Goal: Transaction & Acquisition: Purchase product/service

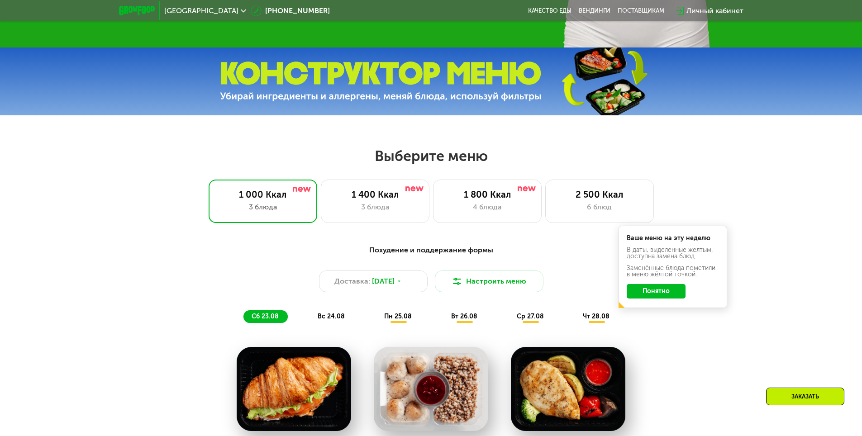
scroll to position [422, 0]
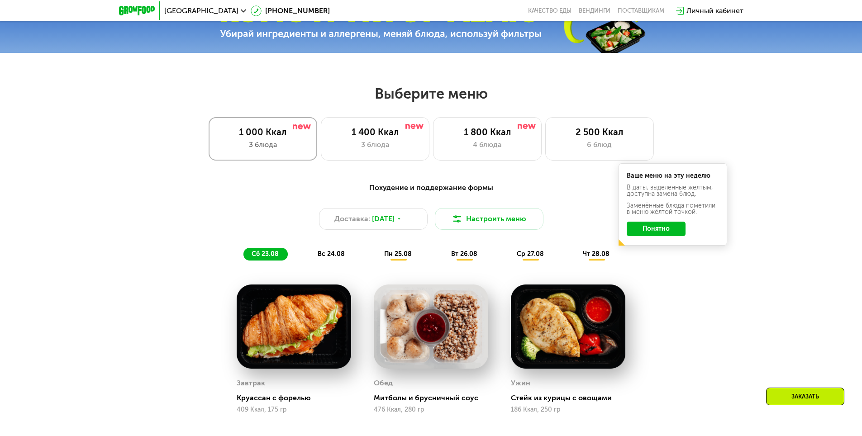
click at [271, 142] on div "3 блюда" at bounding box center [263, 144] width 90 height 11
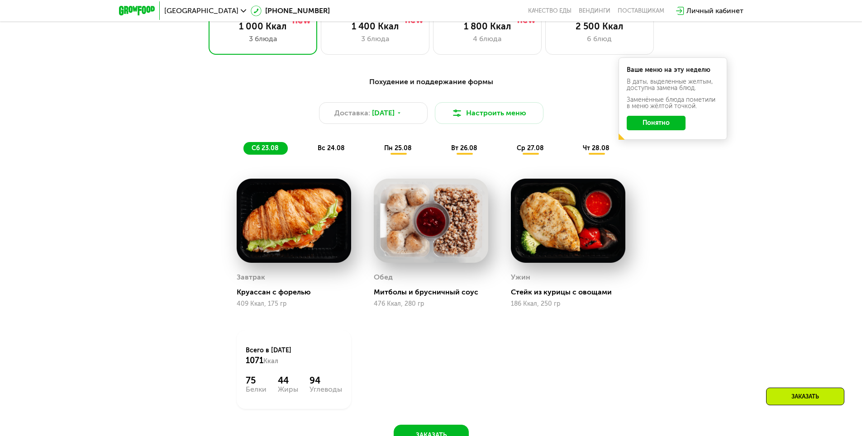
scroll to position [317, 0]
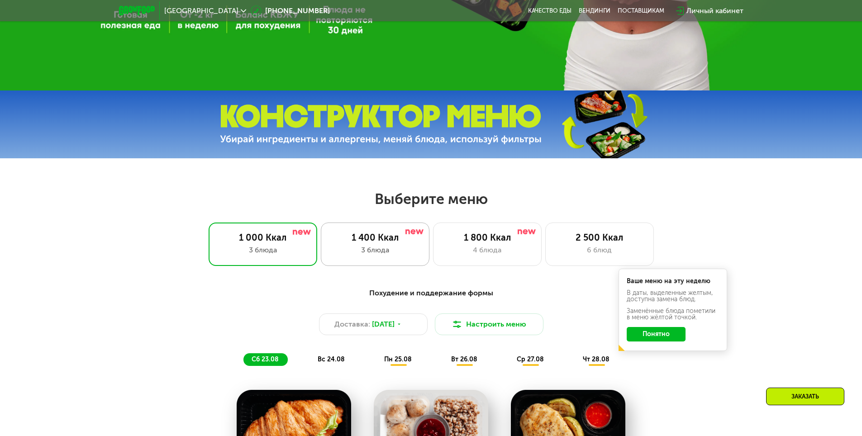
click at [377, 253] on div "3 блюда" at bounding box center [375, 250] width 90 height 11
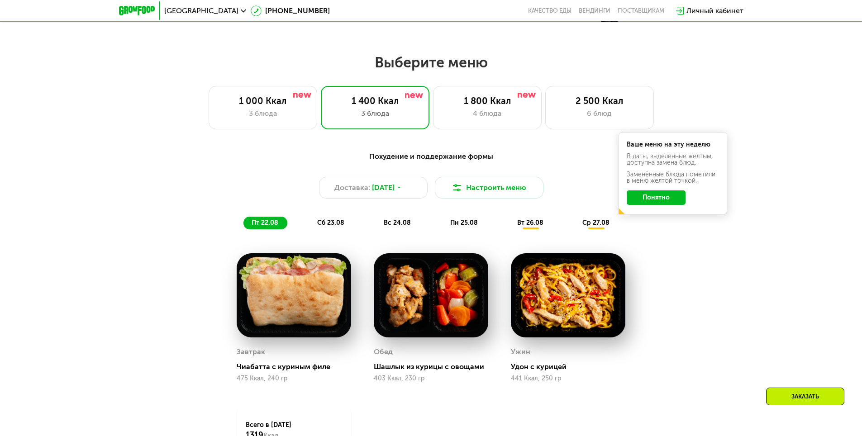
scroll to position [422, 0]
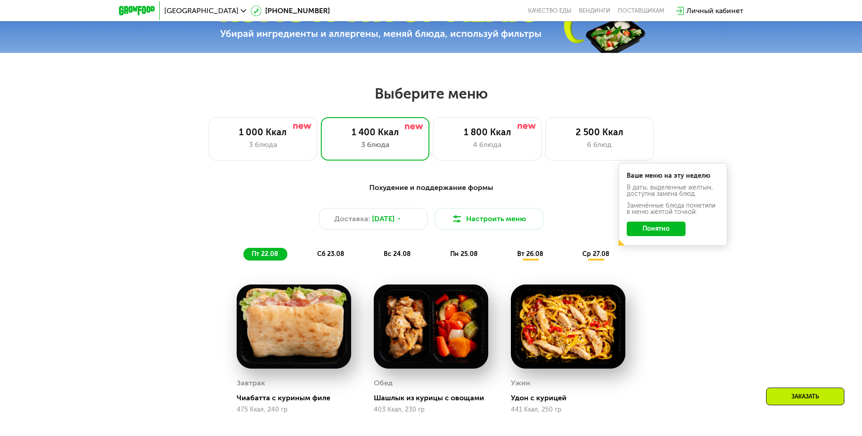
click at [665, 232] on button "Понятно" at bounding box center [656, 229] width 59 height 14
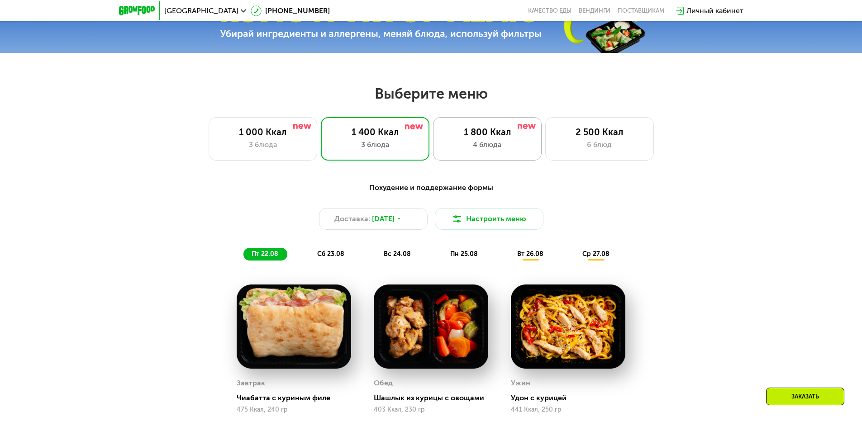
click at [521, 149] on div "4 блюда" at bounding box center [488, 144] width 90 height 11
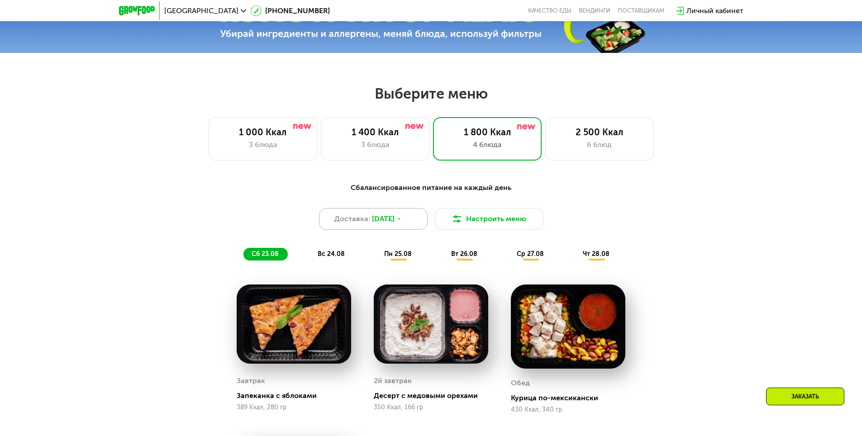
click at [394, 221] on span "[DATE]" at bounding box center [383, 219] width 23 height 11
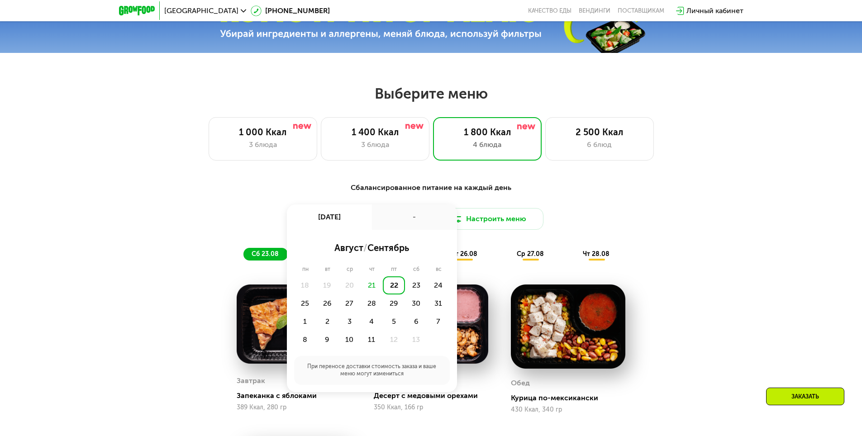
click at [671, 217] on div "Доставка: [DATE] авг, пт - август / сентябрь пн вт ср чт пт сб вс 18 19 20 21 2…" at bounding box center [431, 219] width 536 height 22
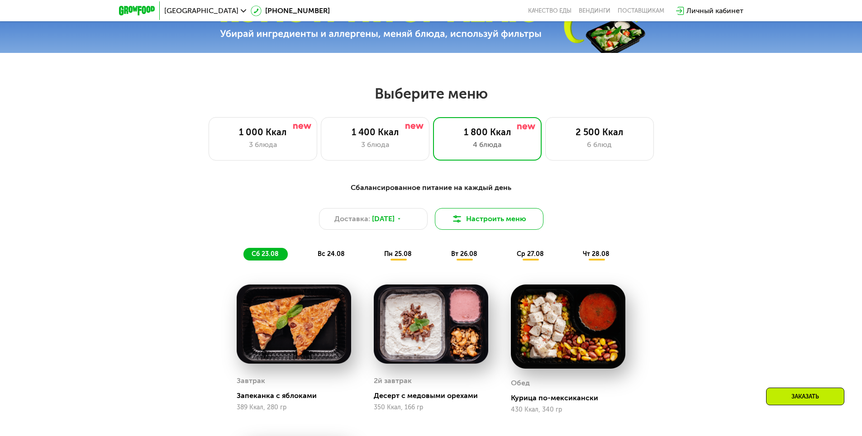
click at [488, 224] on button "Настроить меню" at bounding box center [489, 219] width 109 height 22
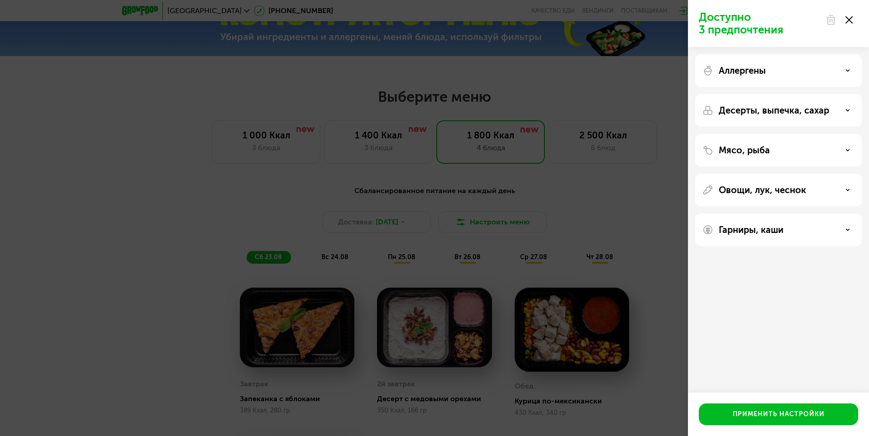
click at [657, 192] on div "Доступно 3 предпочтения Аллергены Десерты, выпечка, сахар Мясо, рыба Овощи, лук…" at bounding box center [434, 218] width 869 height 436
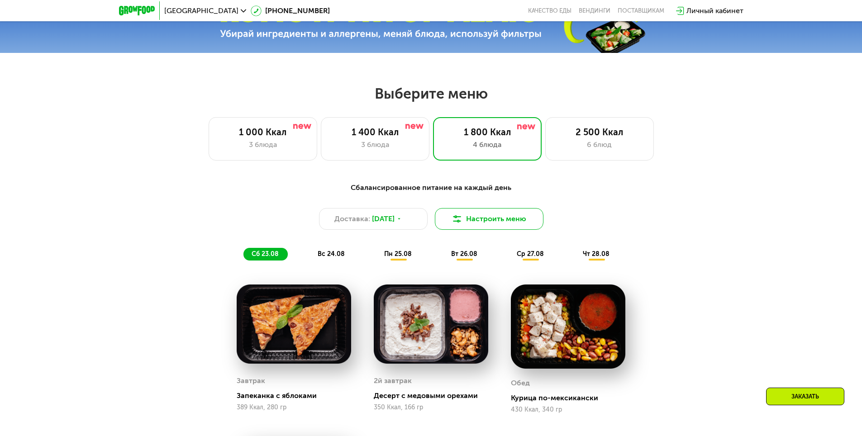
click at [493, 226] on button "Настроить меню" at bounding box center [489, 219] width 109 height 22
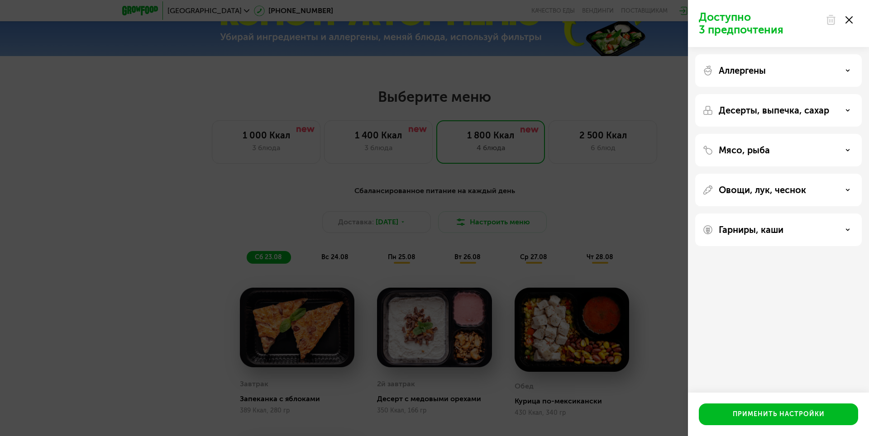
click at [785, 71] on div "Аллергены" at bounding box center [779, 70] width 152 height 11
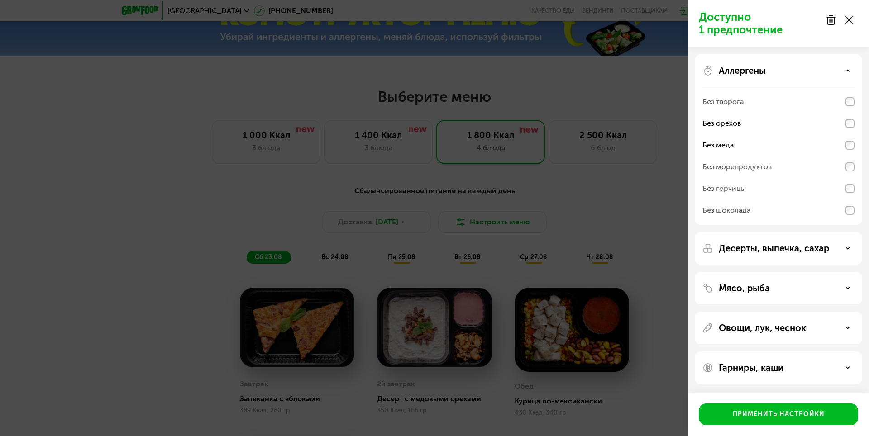
click at [831, 330] on div "Овощи, лук, чеснок" at bounding box center [779, 328] width 152 height 11
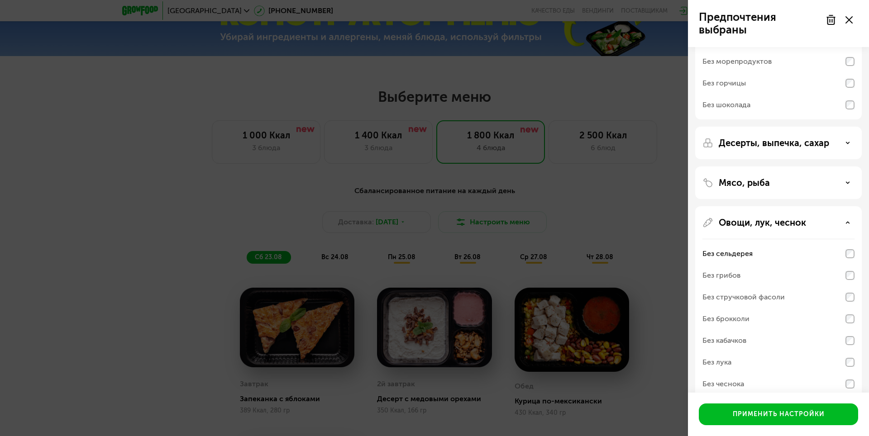
scroll to position [160, 0]
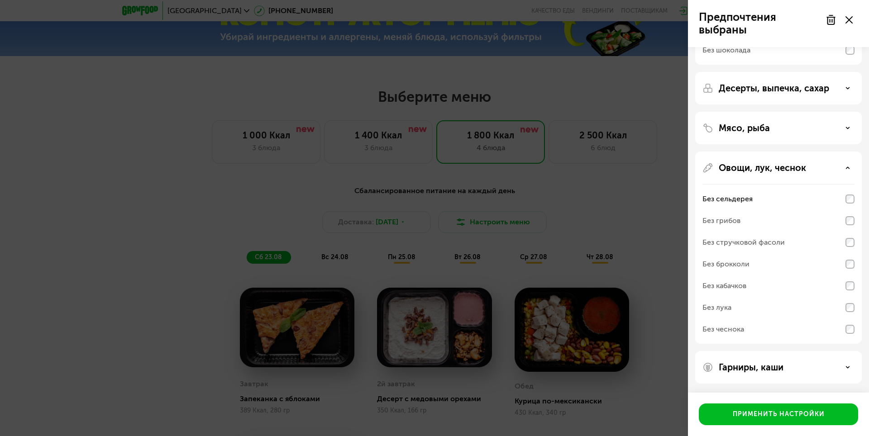
click at [809, 367] on div "Гарниры, каши" at bounding box center [779, 367] width 152 height 11
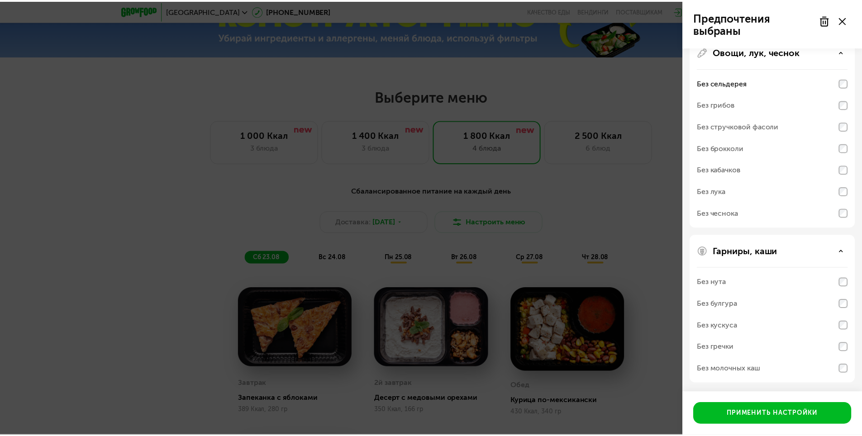
scroll to position [0, 0]
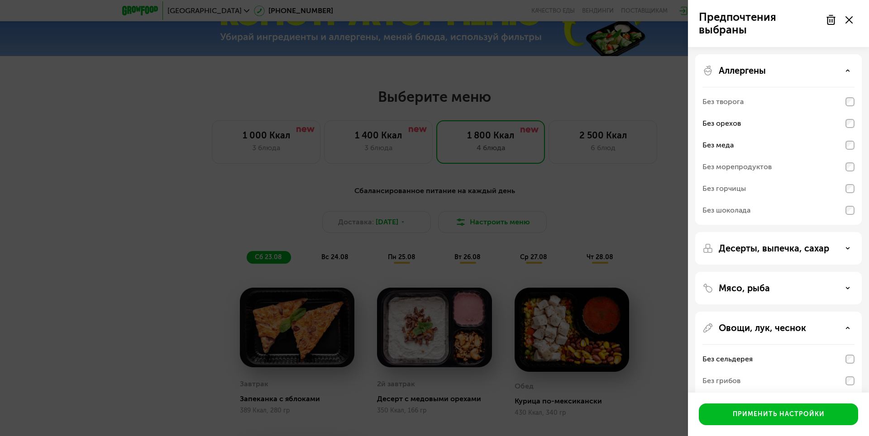
click at [850, 253] on div "Десерты, выпечка, сахар" at bounding box center [779, 248] width 152 height 11
click at [848, 249] on use at bounding box center [847, 248] width 3 height 1
click at [840, 287] on div "Мясо, рыба" at bounding box center [779, 288] width 152 height 11
click at [842, 287] on div "Мясо, рыба" at bounding box center [779, 288] width 152 height 11
click at [775, 418] on div "Применить настройки" at bounding box center [779, 414] width 92 height 9
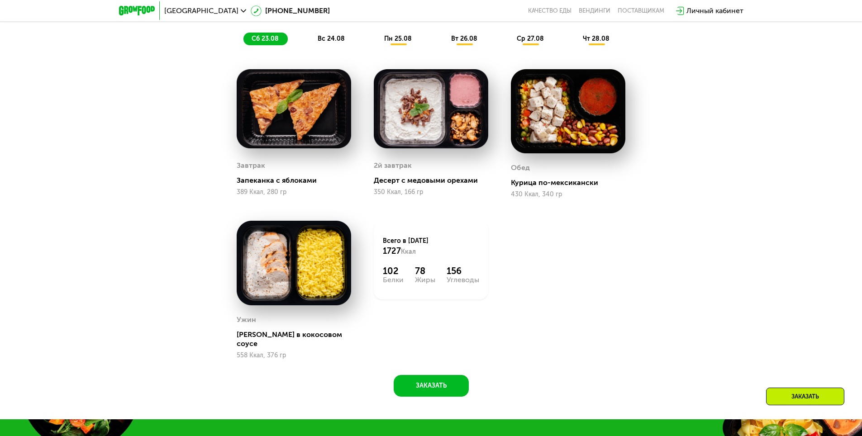
scroll to position [528, 0]
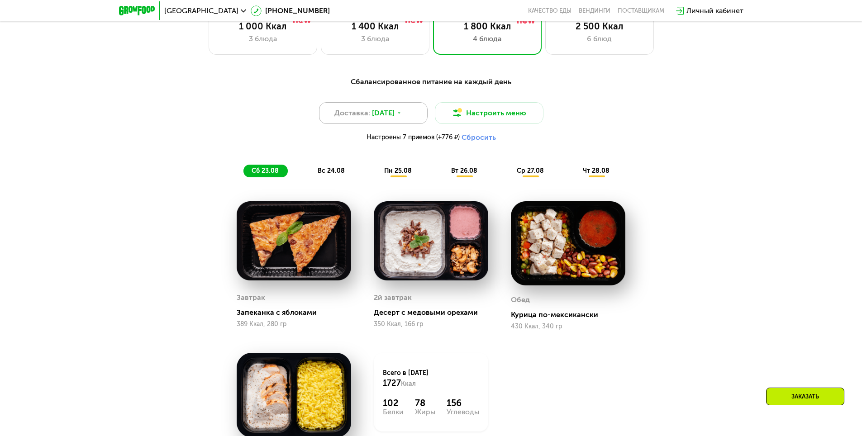
click at [405, 116] on div "Доставка: [DATE]" at bounding box center [373, 113] width 109 height 22
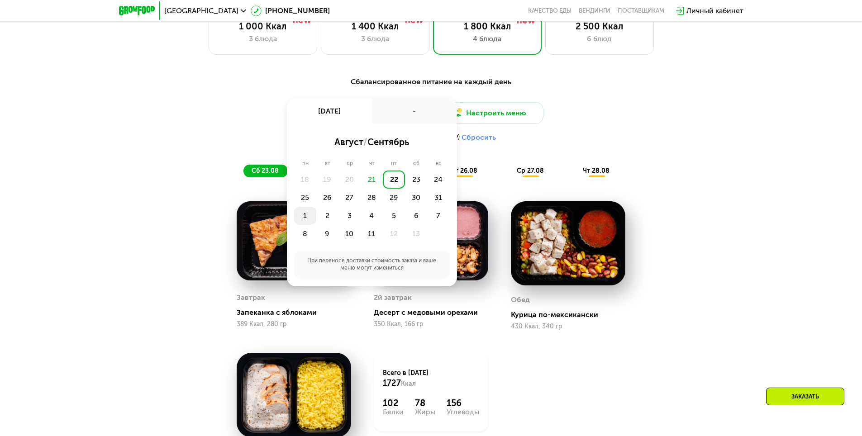
click at [316, 222] on div "1" at bounding box center [327, 216] width 22 height 18
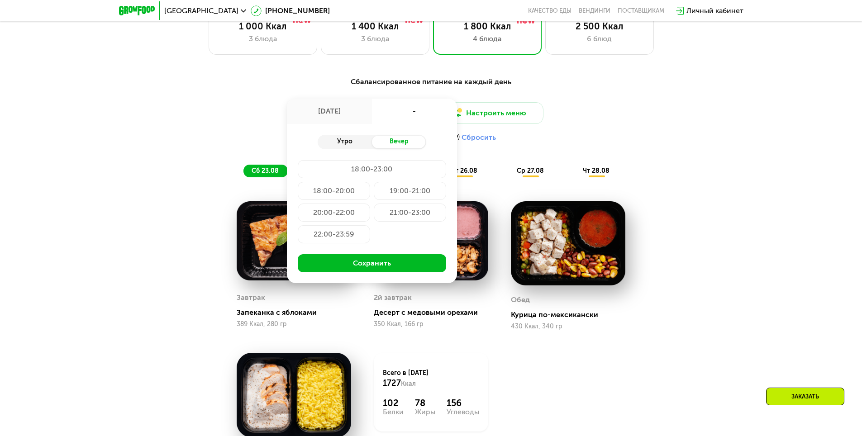
click at [344, 143] on div "Утро" at bounding box center [345, 142] width 54 height 13
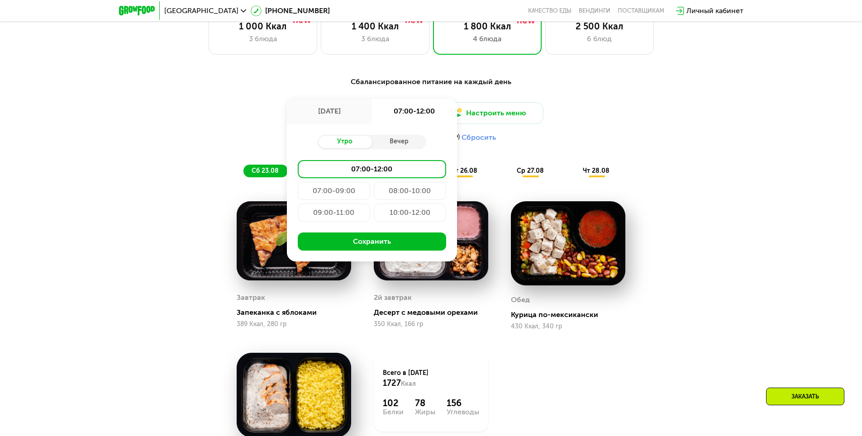
click at [370, 204] on div "08:00-10:00" at bounding box center [334, 213] width 72 height 18
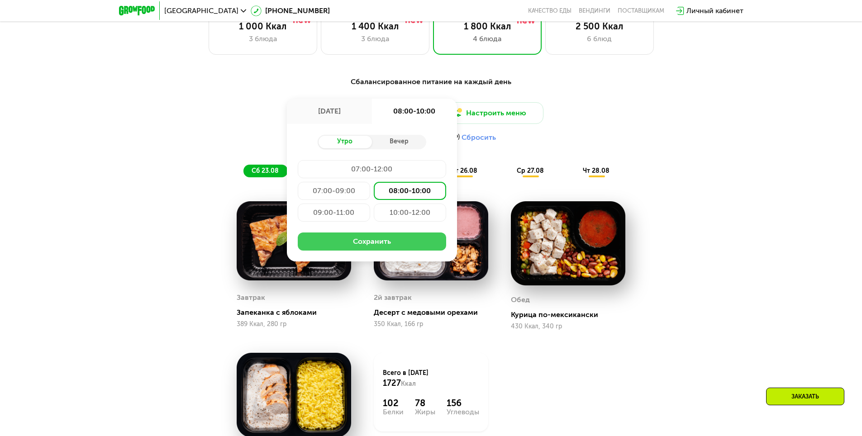
click at [385, 245] on button "Сохранить" at bounding box center [372, 242] width 148 height 18
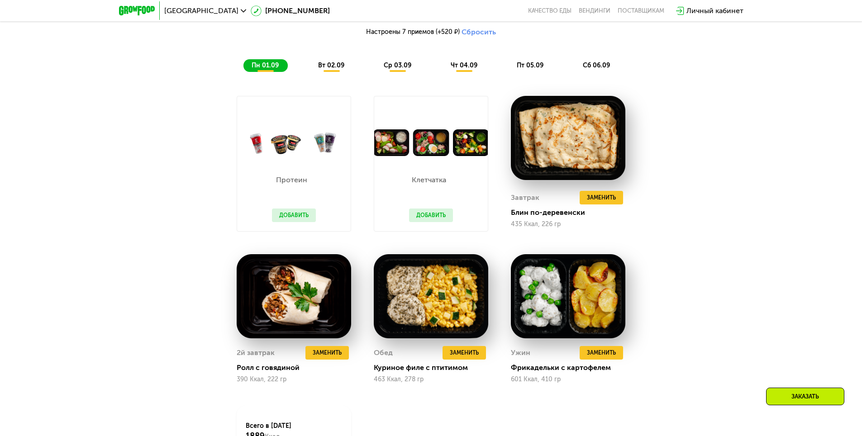
scroll to position [422, 0]
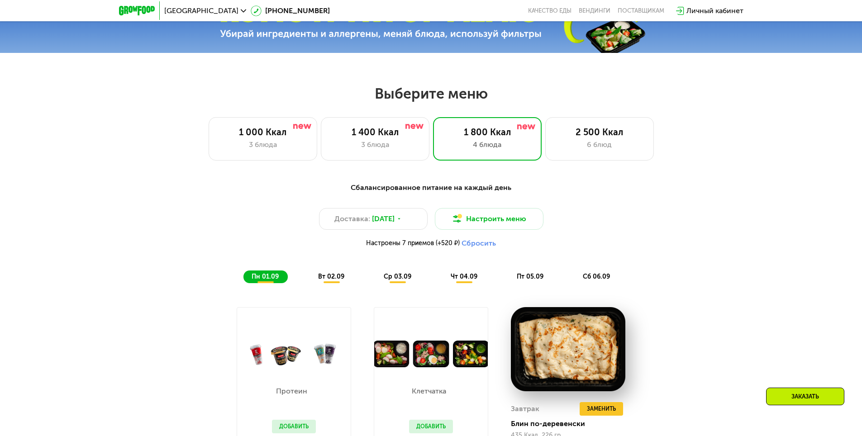
click at [325, 281] on span "вт 02.09" at bounding box center [331, 277] width 26 height 8
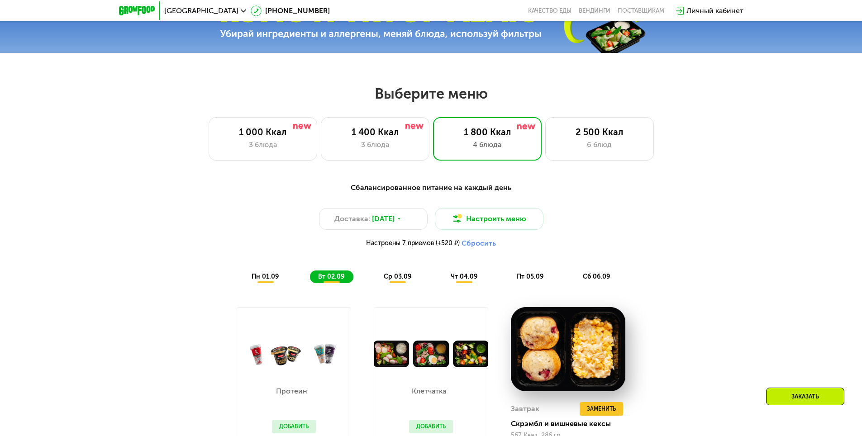
click at [422, 276] on div "пн 01.09 вт 02.09 ср 03.09 чт 04.09 пт 05.09 сб 06.09" at bounding box center [432, 277] width 376 height 13
click at [409, 281] on span "ср 03.09" at bounding box center [398, 277] width 28 height 8
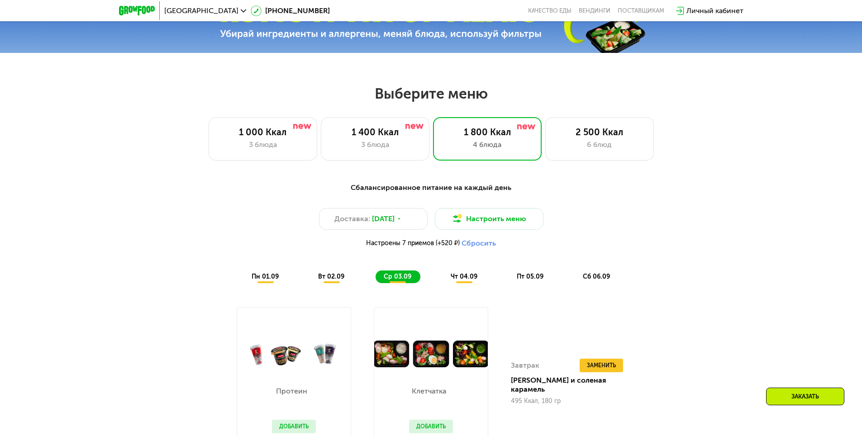
scroll to position [528, 0]
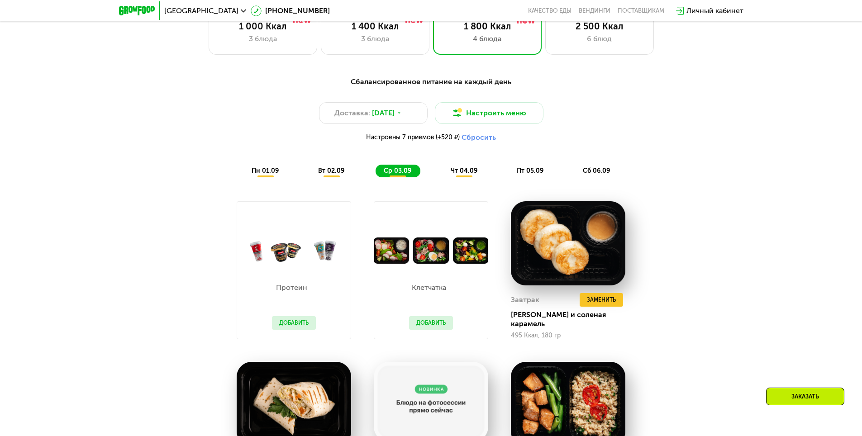
click at [468, 175] on span "чт 04.09" at bounding box center [464, 171] width 27 height 8
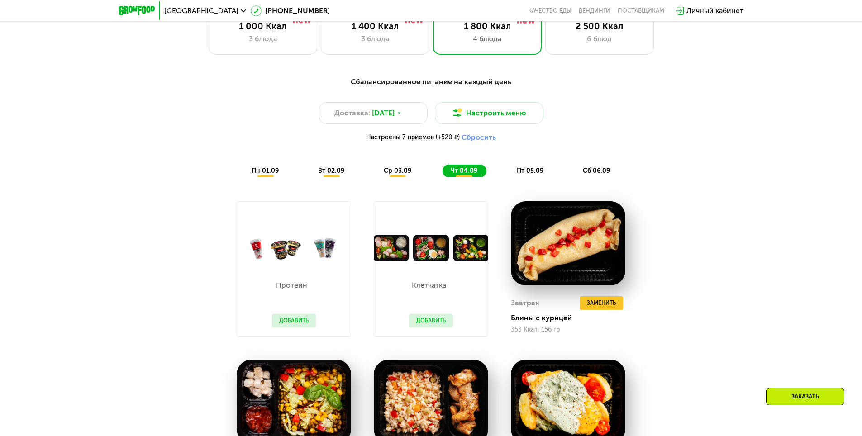
click at [529, 172] on span "пт 05.09" at bounding box center [530, 171] width 27 height 8
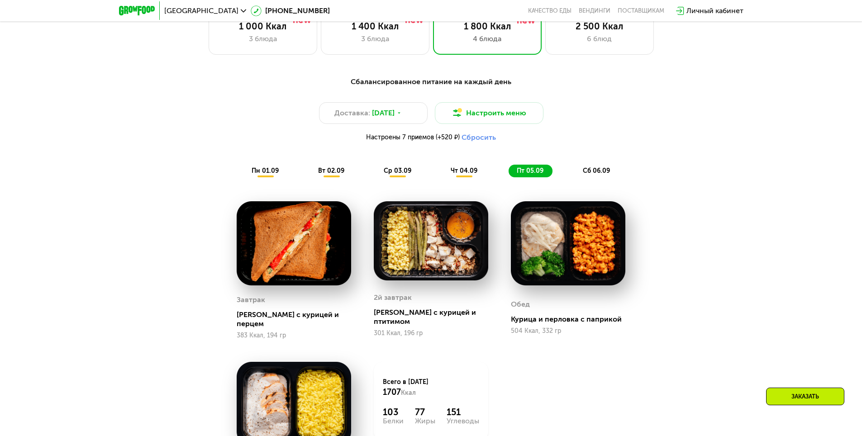
click at [599, 170] on span "сб 06.09" at bounding box center [596, 171] width 27 height 8
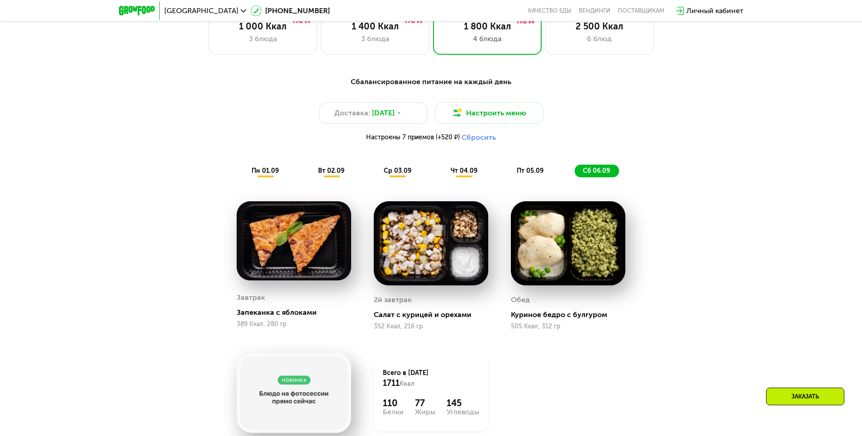
click at [528, 173] on span "пт 05.09" at bounding box center [530, 171] width 27 height 8
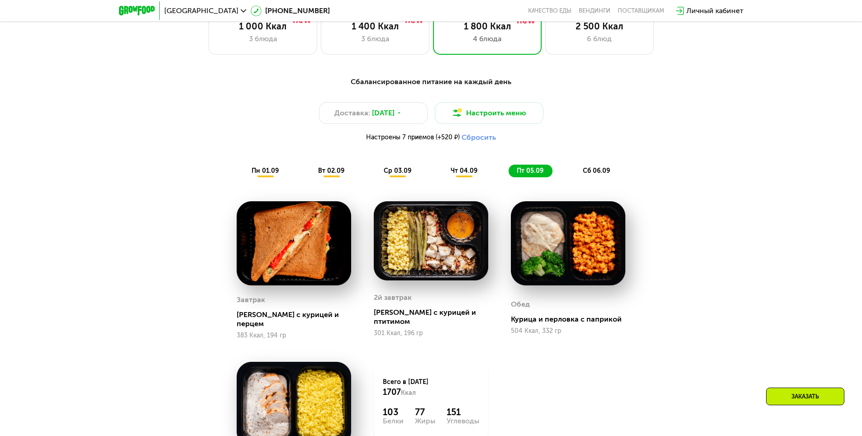
click at [454, 172] on span "чт 04.09" at bounding box center [464, 171] width 27 height 8
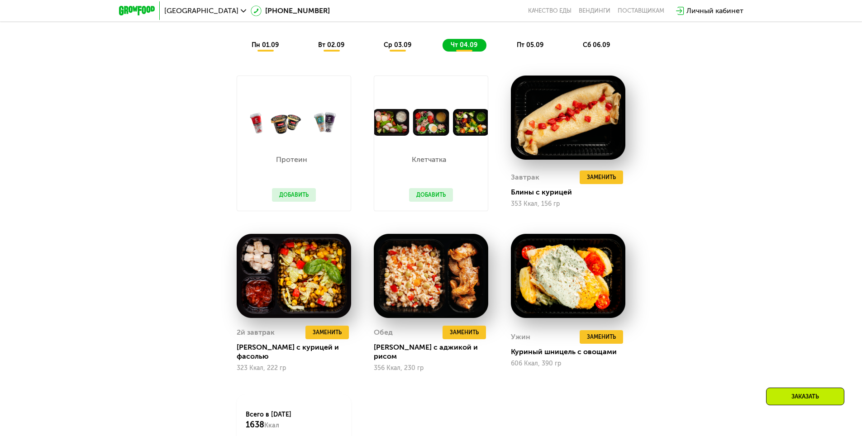
scroll to position [634, 0]
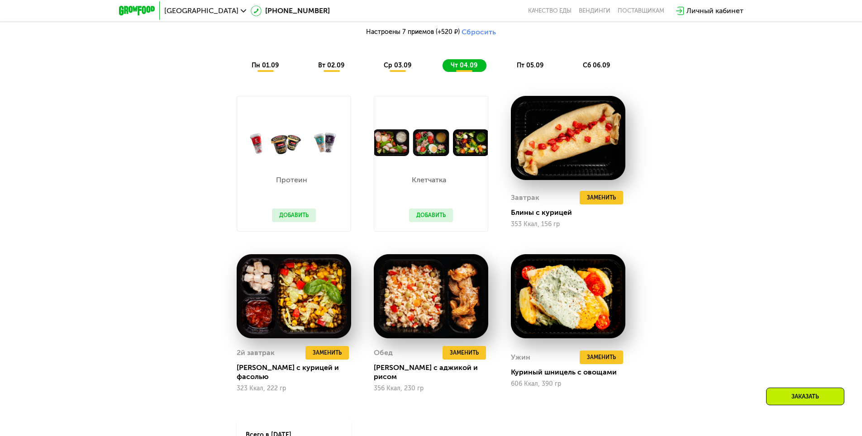
click at [532, 68] on span "пт 05.09" at bounding box center [530, 66] width 27 height 8
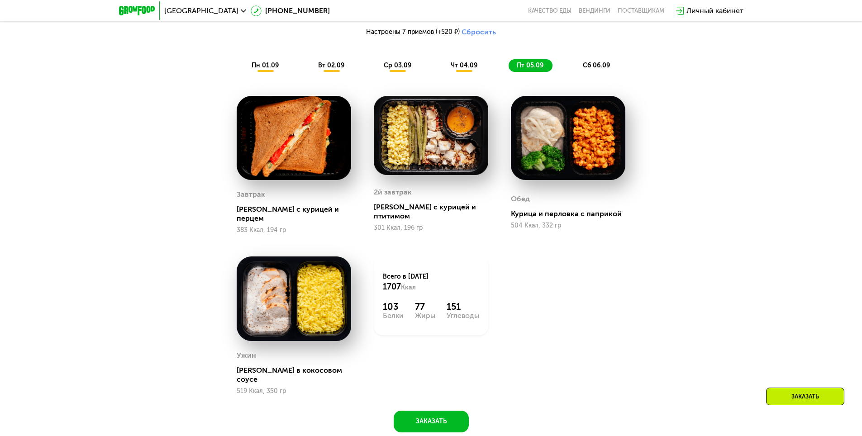
click at [584, 67] on span "сб 06.09" at bounding box center [596, 66] width 27 height 8
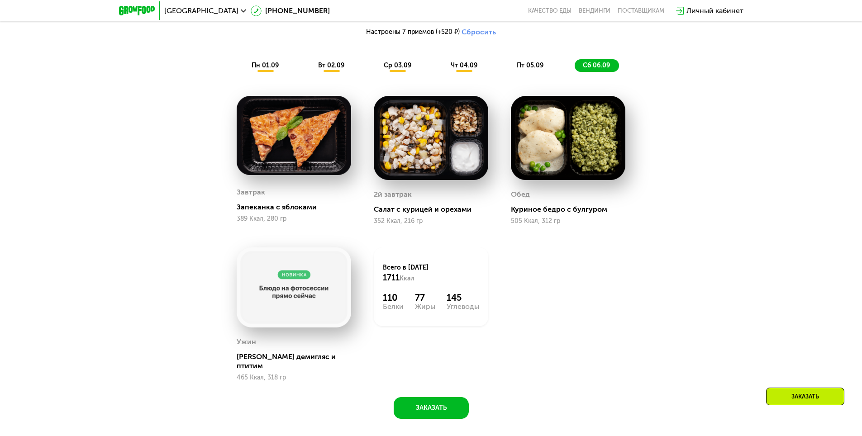
click at [398, 69] on span "ср 03.09" at bounding box center [398, 66] width 28 height 8
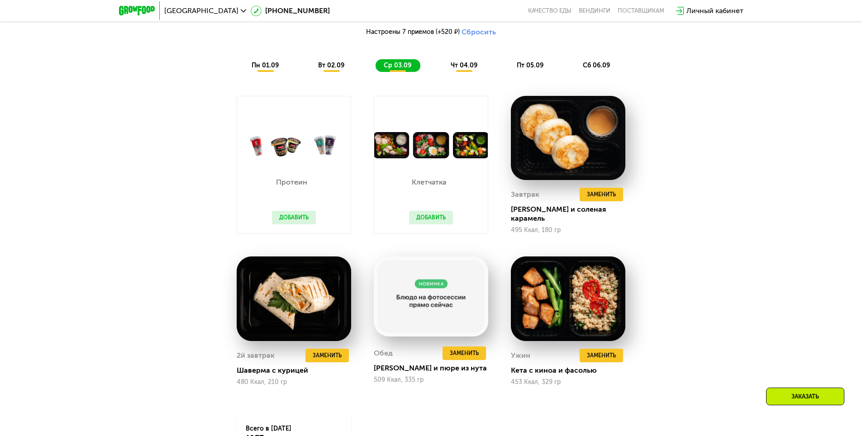
click at [335, 66] on span "вт 02.09" at bounding box center [331, 66] width 26 height 8
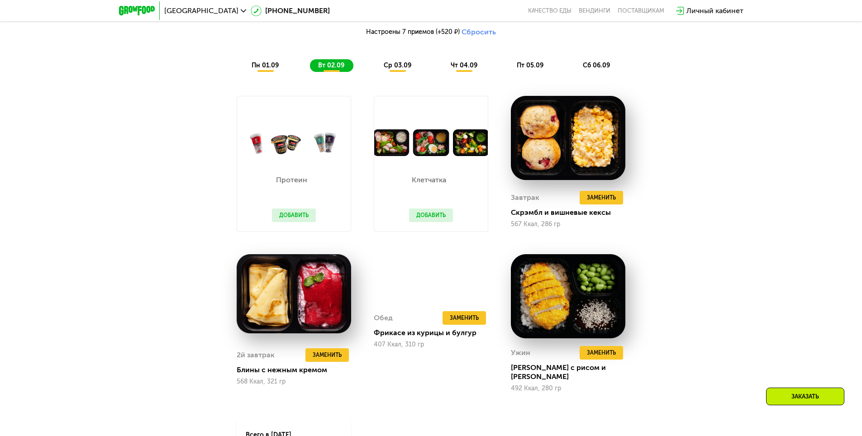
click at [262, 69] on span "пн 01.09" at bounding box center [265, 66] width 27 height 8
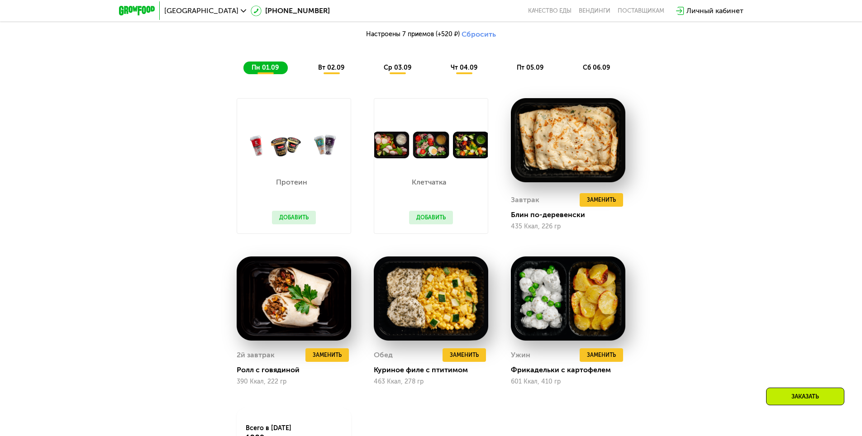
scroll to position [422, 0]
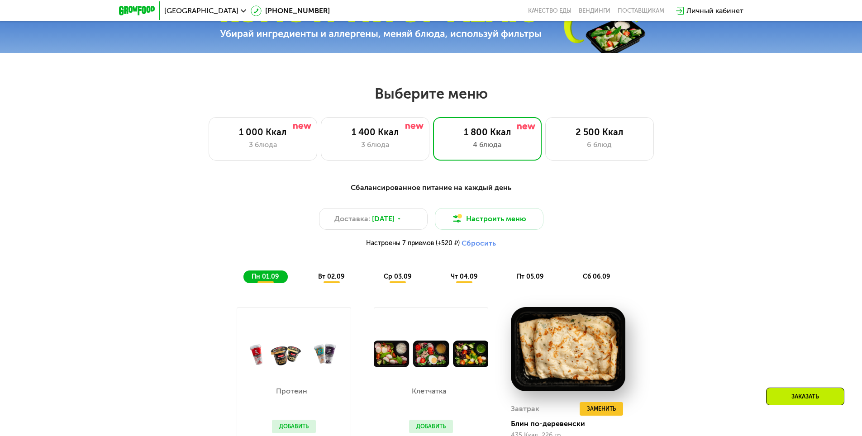
click at [597, 279] on span "сб 06.09" at bounding box center [596, 277] width 27 height 8
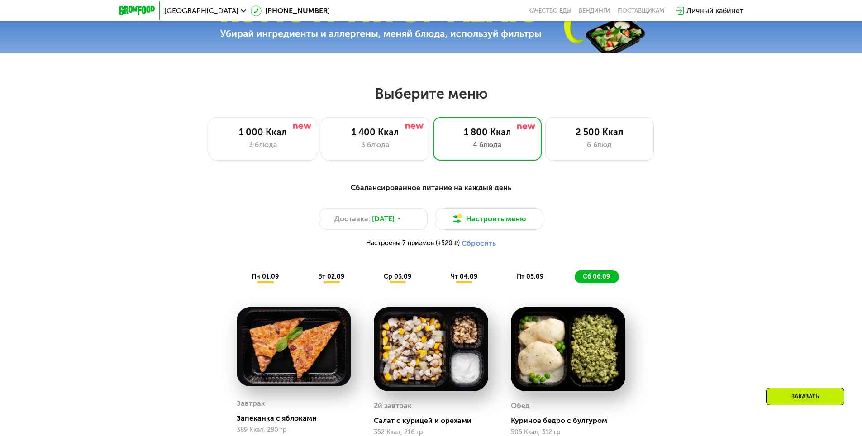
click at [378, 247] on span "Настроены 7 приемов (+520 ₽)" at bounding box center [413, 243] width 94 height 6
click at [669, 248] on div "Настроены 7 приемов (+520 ₽) Сбросить" at bounding box center [431, 243] width 536 height 9
click at [506, 226] on button "Настроить меню" at bounding box center [489, 219] width 109 height 22
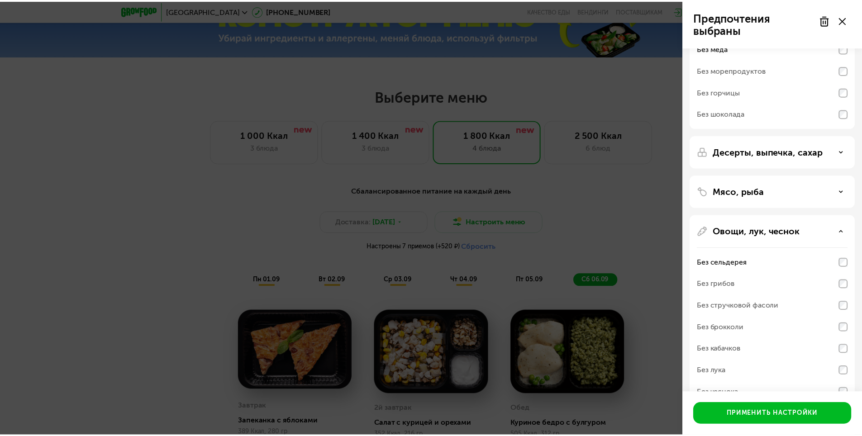
scroll to position [160, 0]
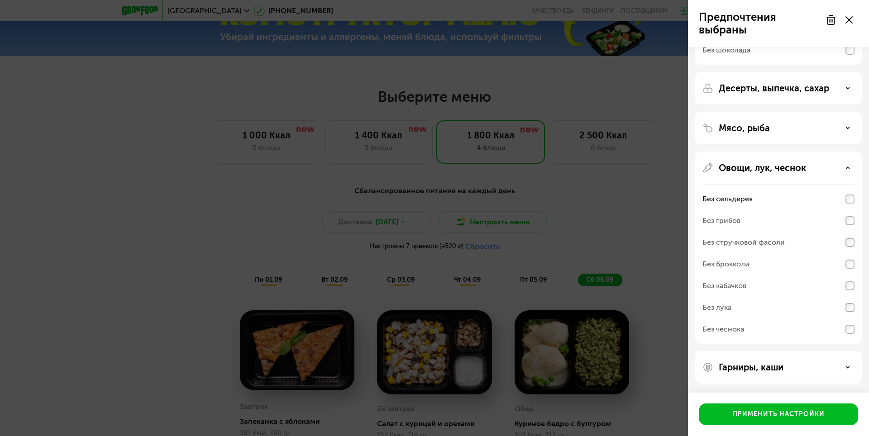
click at [620, 235] on div "Предпочтения выбраны Аллергены Без творога Без орехов Без меда Без морепродукто…" at bounding box center [434, 218] width 869 height 436
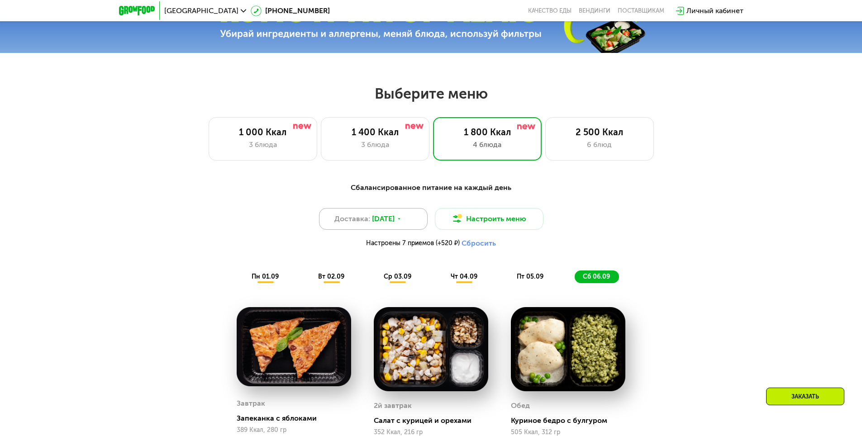
click at [388, 220] on span "[DATE]" at bounding box center [383, 219] width 23 height 11
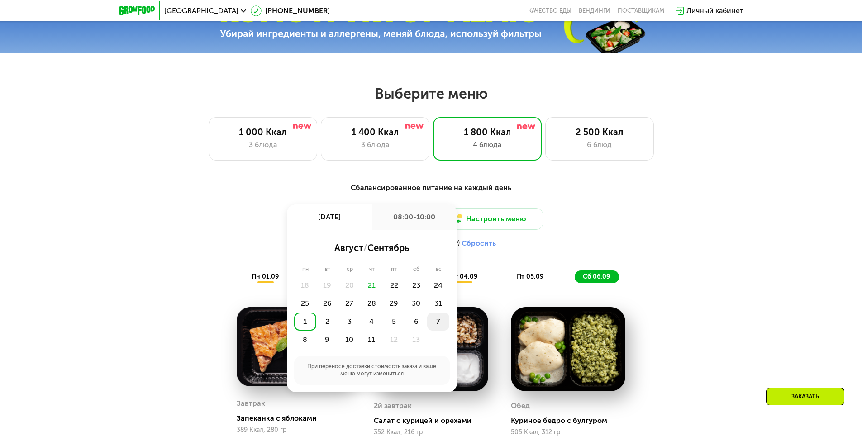
click at [316, 331] on div "7" at bounding box center [305, 340] width 22 height 18
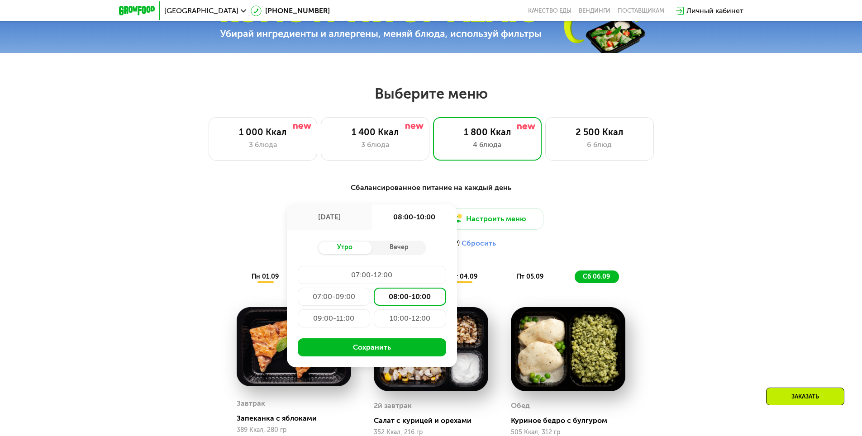
click at [320, 221] on div "[DATE]" at bounding box center [329, 217] width 85 height 25
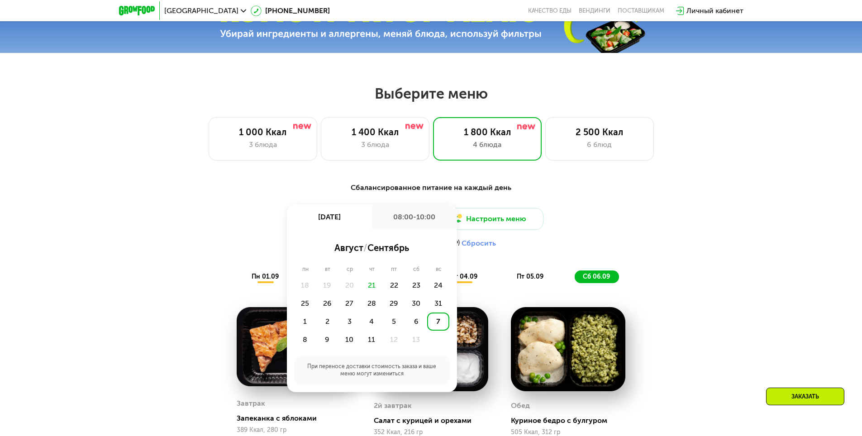
click at [368, 289] on div "21" at bounding box center [372, 286] width 22 height 18
click at [371, 289] on div "21" at bounding box center [372, 286] width 22 height 18
click at [383, 342] on div "11" at bounding box center [394, 340] width 22 height 18
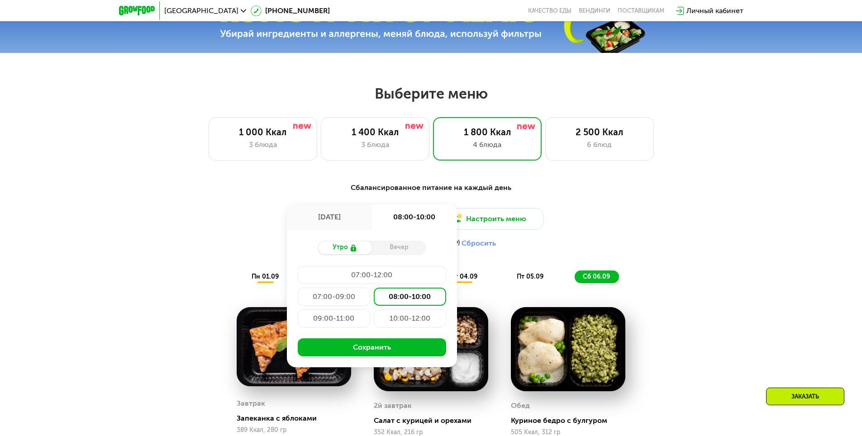
click at [347, 224] on div "[DATE]" at bounding box center [329, 217] width 85 height 25
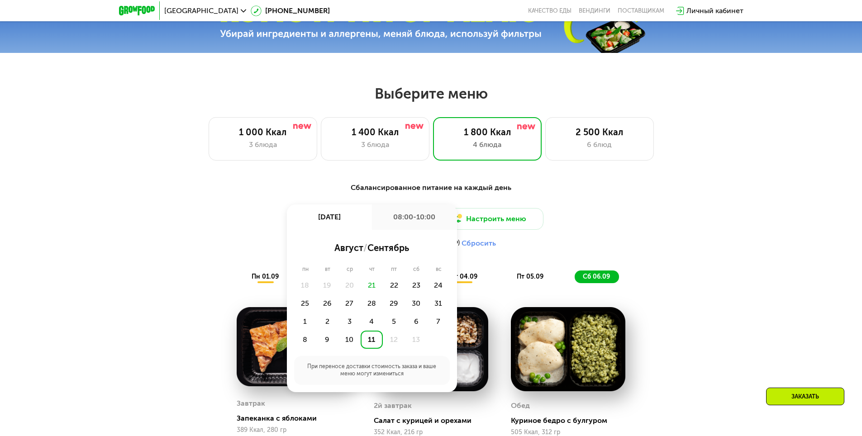
click at [416, 220] on div "08:00-10:00" at bounding box center [414, 217] width 85 height 25
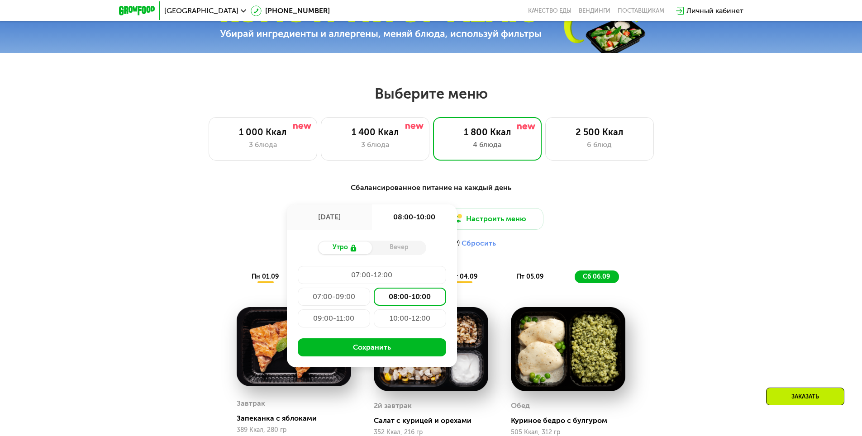
click at [324, 221] on div "[DATE]" at bounding box center [329, 217] width 85 height 25
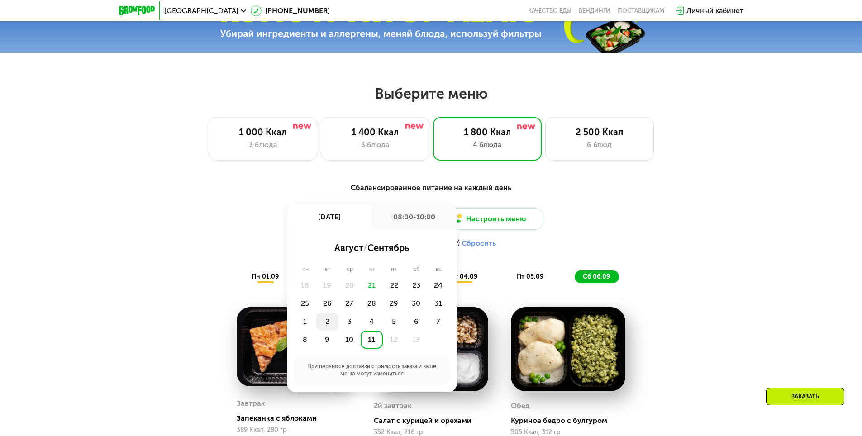
click at [339, 325] on div "2" at bounding box center [350, 322] width 22 height 18
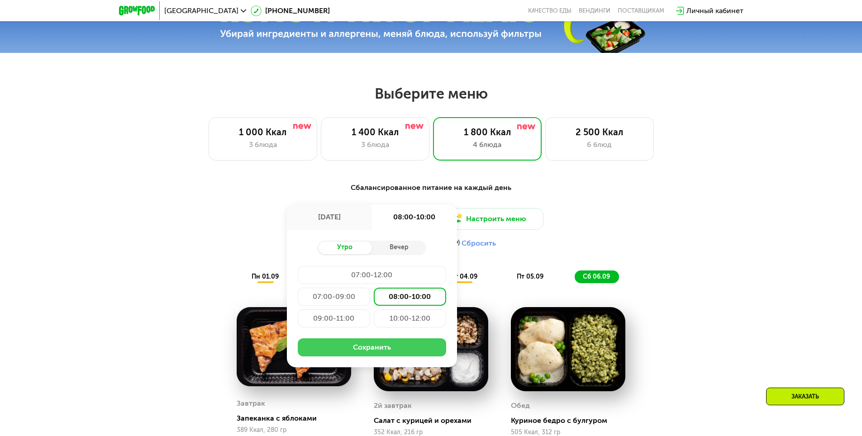
click at [370, 353] on button "Сохранить" at bounding box center [372, 348] width 148 height 18
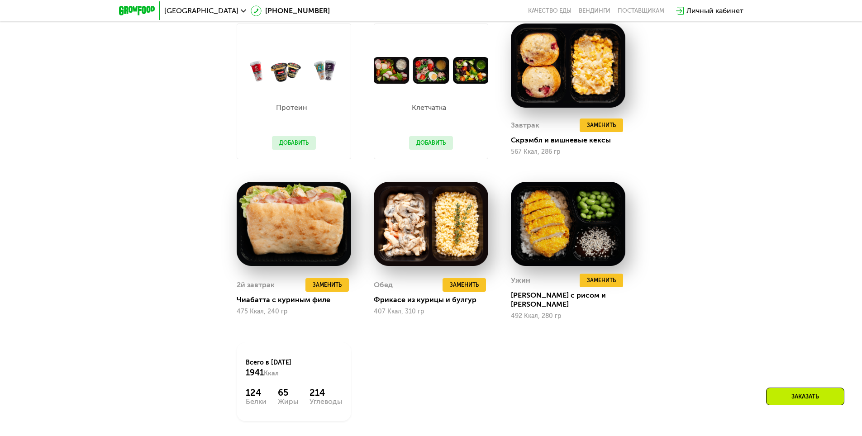
scroll to position [845, 0]
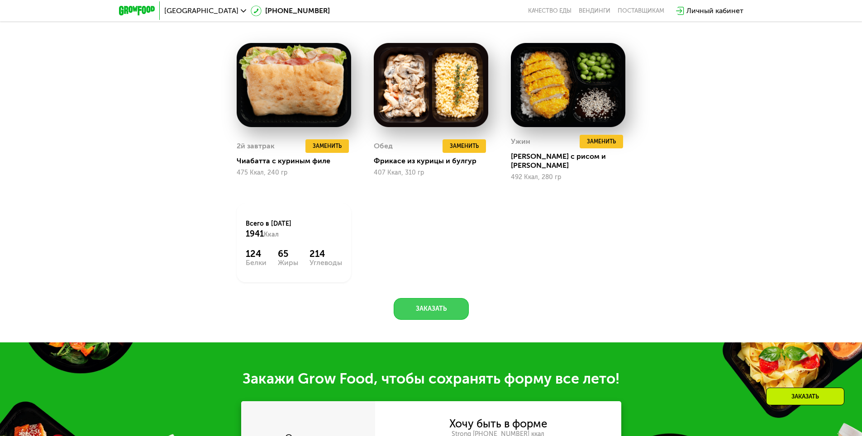
click at [434, 304] on button "Заказать" at bounding box center [431, 309] width 75 height 22
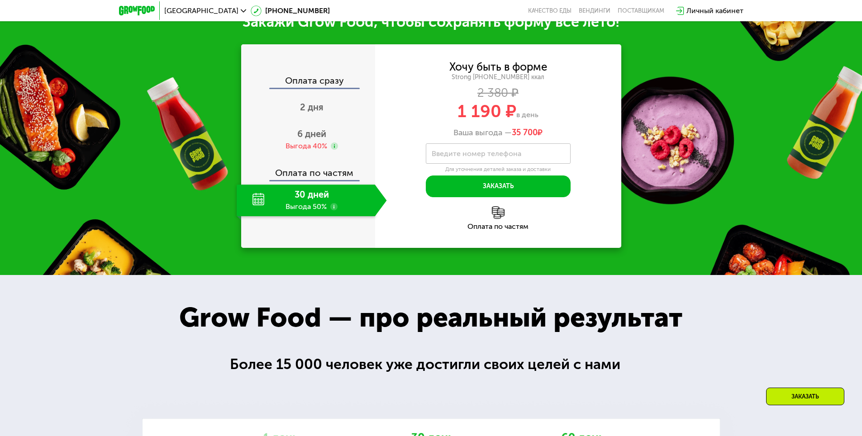
scroll to position [1182, 0]
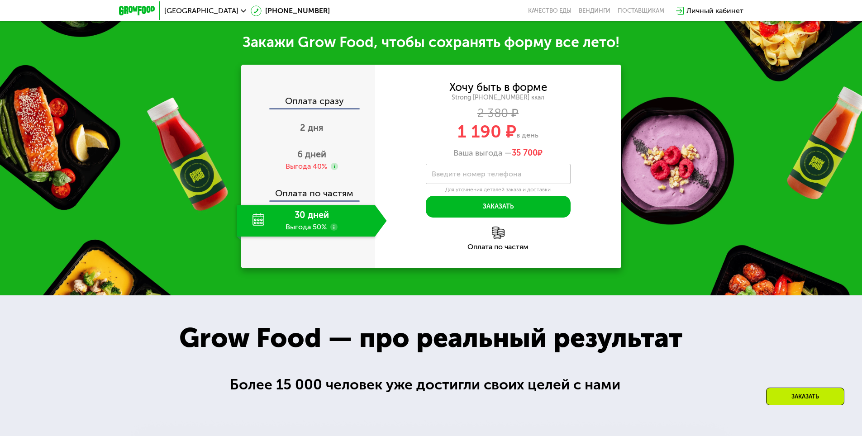
click at [346, 192] on div "Оплата по частям" at bounding box center [308, 190] width 133 height 21
click at [340, 187] on div "Оплата по частям" at bounding box center [308, 190] width 133 height 21
click at [316, 96] on div "Оплата сразу" at bounding box center [308, 102] width 133 height 12
click at [311, 211] on div "30 дней Выгода 50%" at bounding box center [306, 221] width 139 height 32
click at [334, 224] on use at bounding box center [333, 227] width 7 height 7
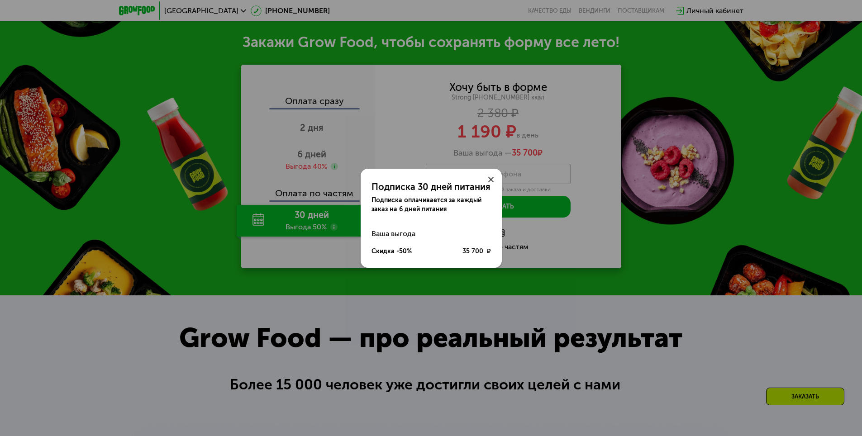
click at [491, 179] on use at bounding box center [490, 179] width 5 height 5
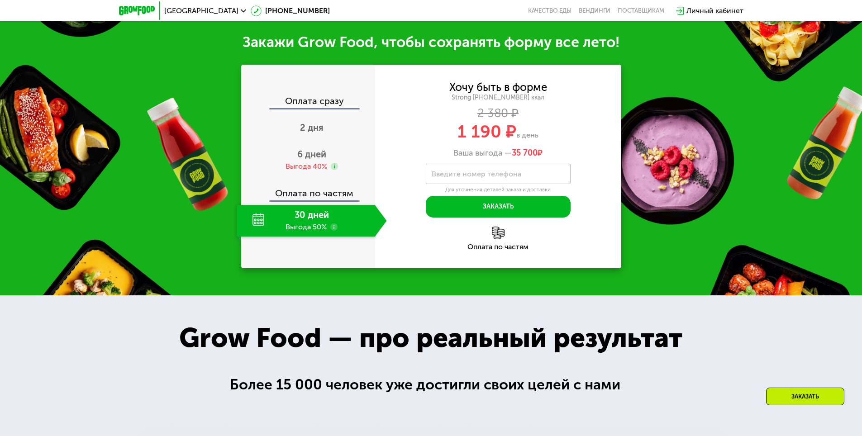
click at [501, 244] on div "Оплата по частям" at bounding box center [498, 247] width 246 height 7
click at [499, 233] on img at bounding box center [498, 233] width 13 height 13
click at [314, 153] on span "6 дней" at bounding box center [311, 154] width 29 height 11
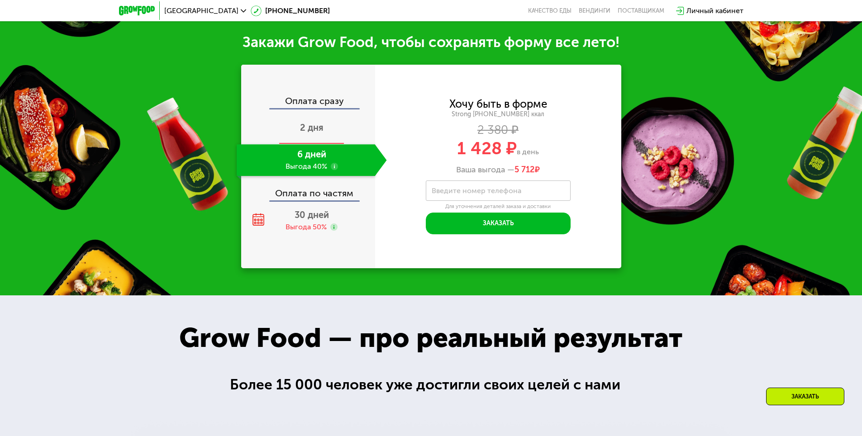
click at [317, 122] on span "2 дня" at bounding box center [312, 127] width 24 height 11
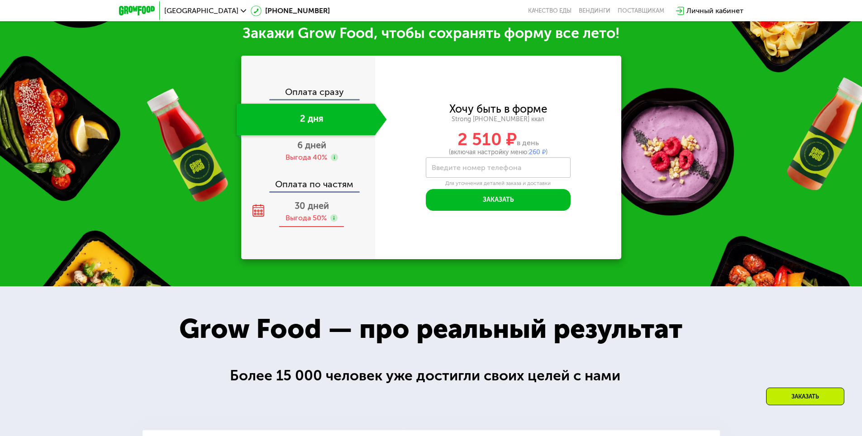
click at [312, 223] on div "Выгода 50%" at bounding box center [306, 218] width 41 height 10
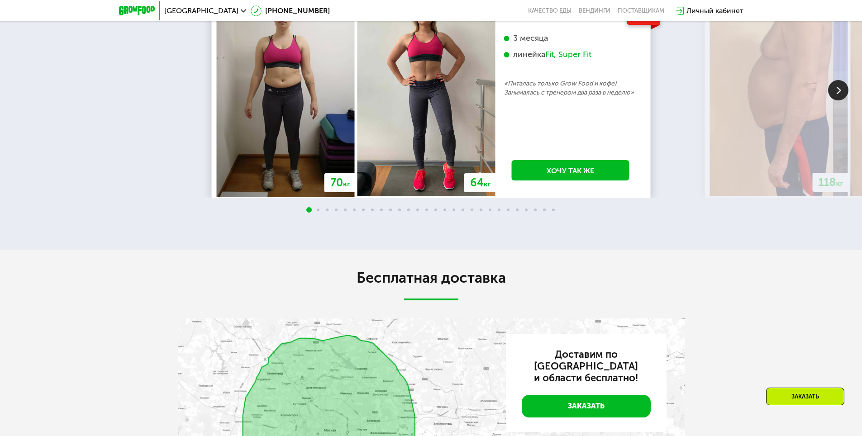
scroll to position [1816, 0]
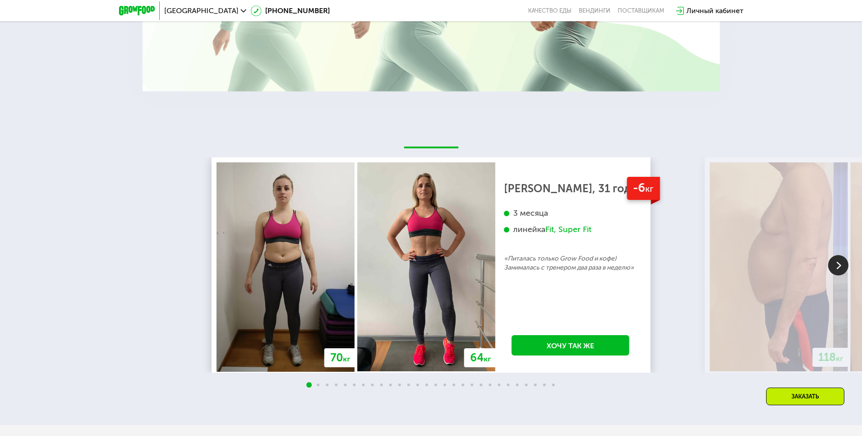
click at [834, 255] on img at bounding box center [838, 265] width 20 height 20
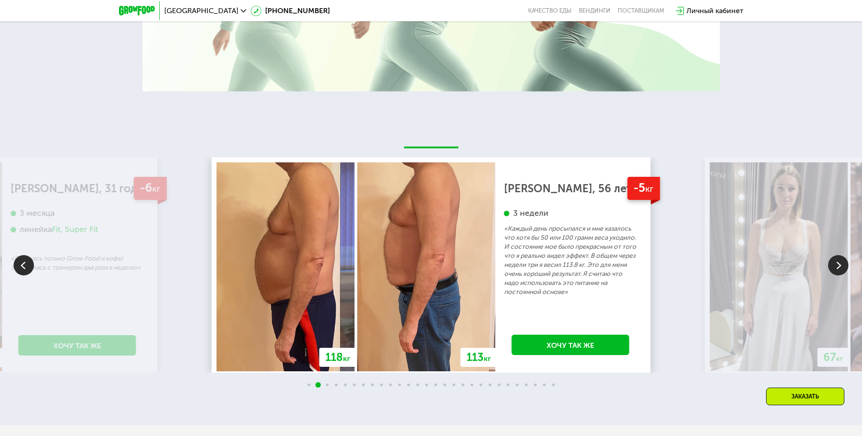
click at [835, 257] on img at bounding box center [838, 265] width 20 height 20
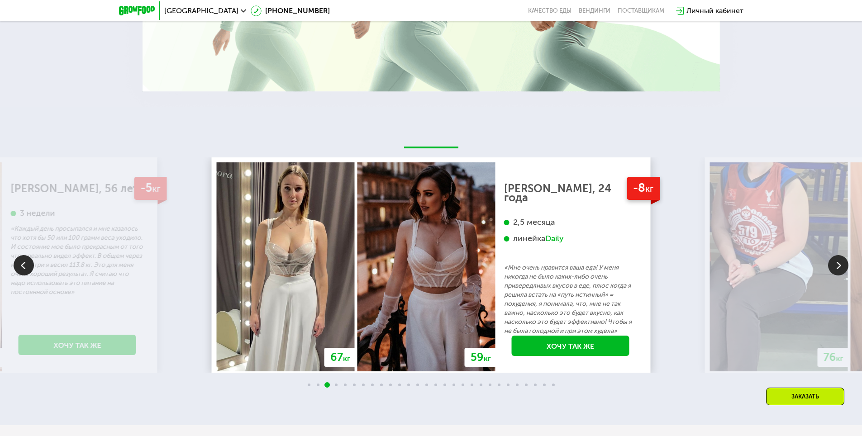
click at [835, 257] on img at bounding box center [838, 265] width 20 height 20
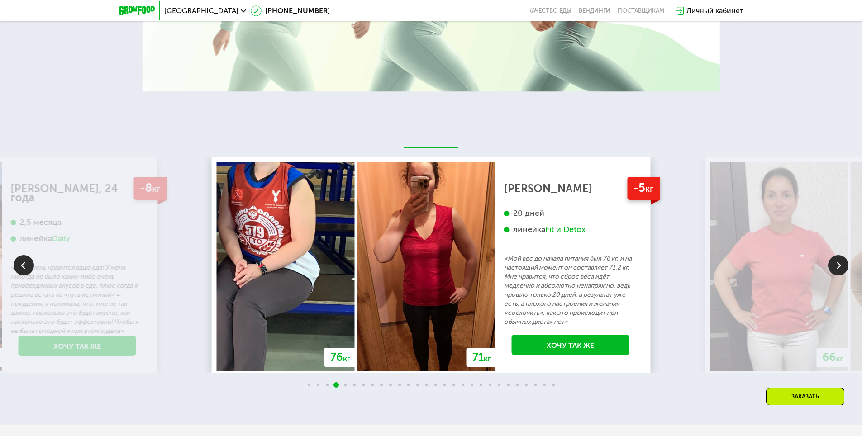
click at [835, 257] on img at bounding box center [838, 265] width 20 height 20
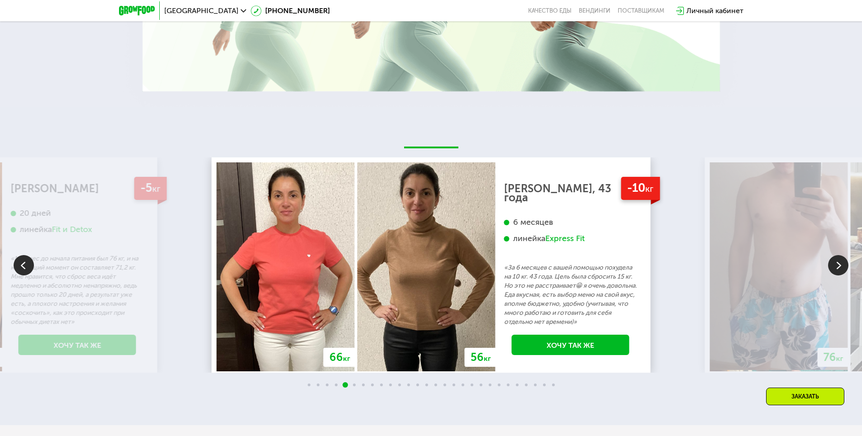
click at [835, 257] on img at bounding box center [838, 265] width 20 height 20
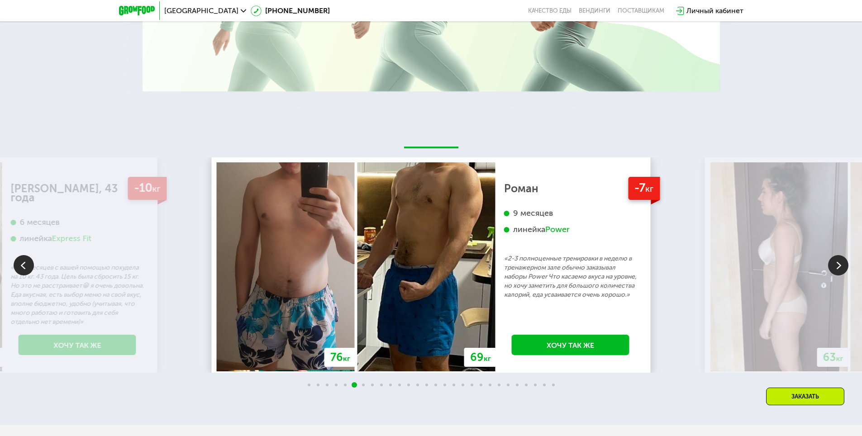
click at [836, 257] on img at bounding box center [838, 265] width 20 height 20
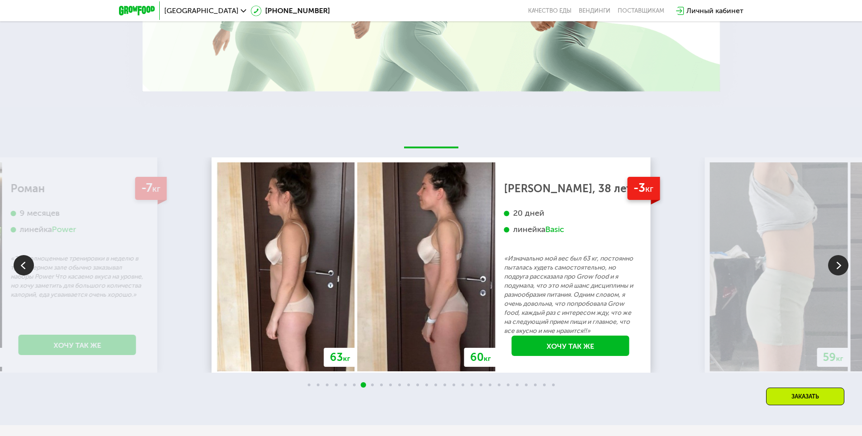
click at [836, 257] on img at bounding box center [838, 265] width 20 height 20
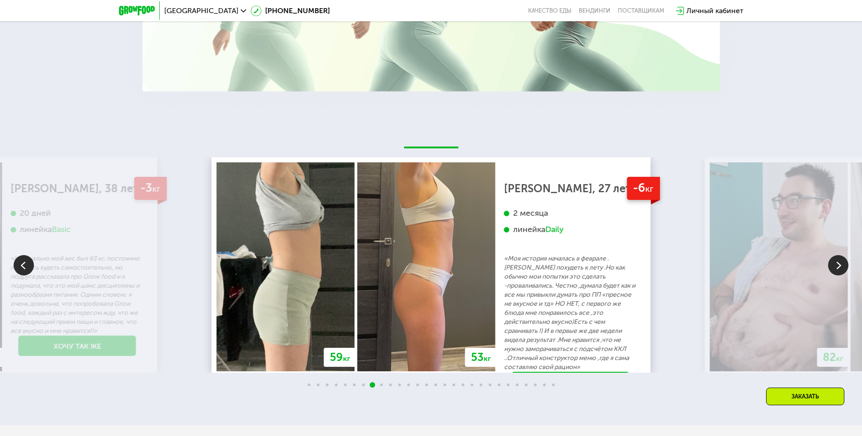
click at [836, 257] on img at bounding box center [838, 265] width 20 height 20
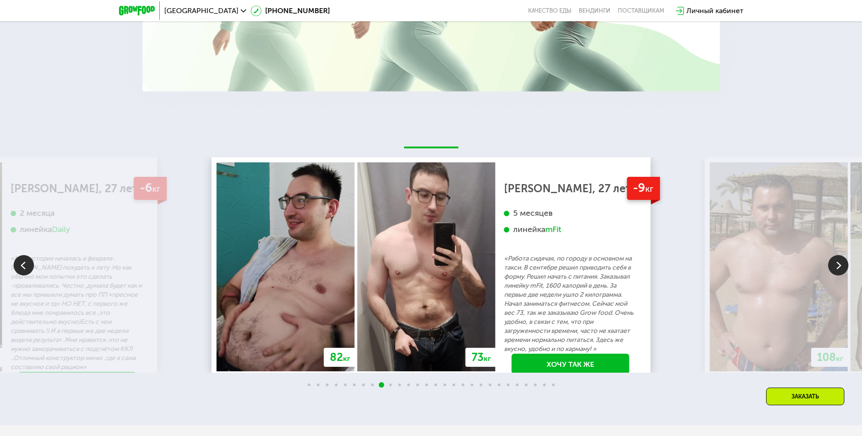
click at [836, 257] on img at bounding box center [838, 265] width 20 height 20
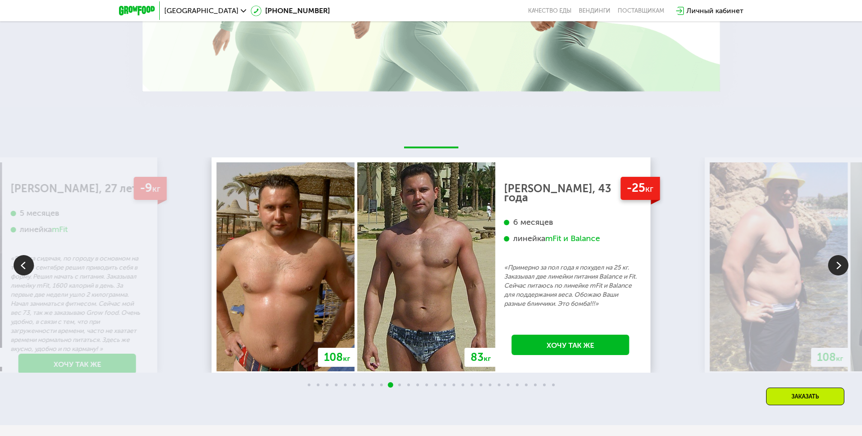
click at [836, 257] on img at bounding box center [838, 265] width 20 height 20
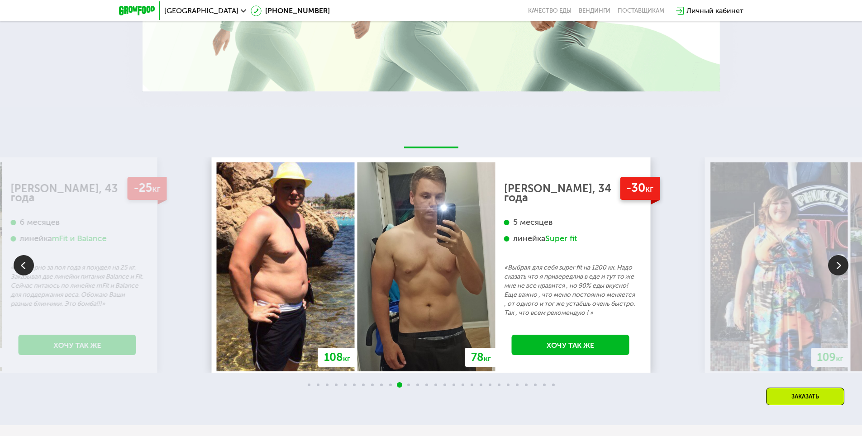
click at [839, 255] on img at bounding box center [838, 265] width 20 height 20
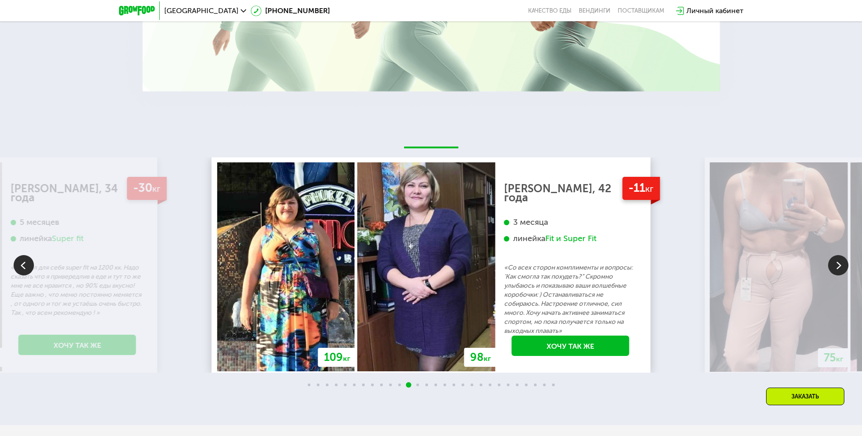
click at [19, 263] on img at bounding box center [24, 265] width 20 height 20
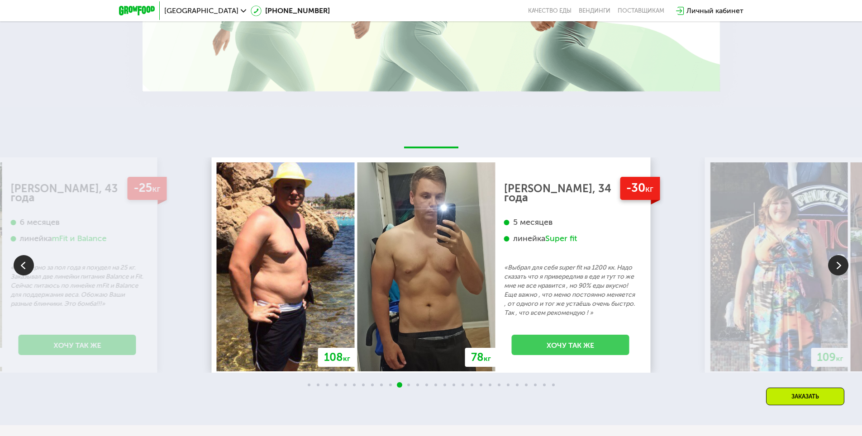
click at [559, 337] on link "Хочу так же" at bounding box center [571, 345] width 118 height 20
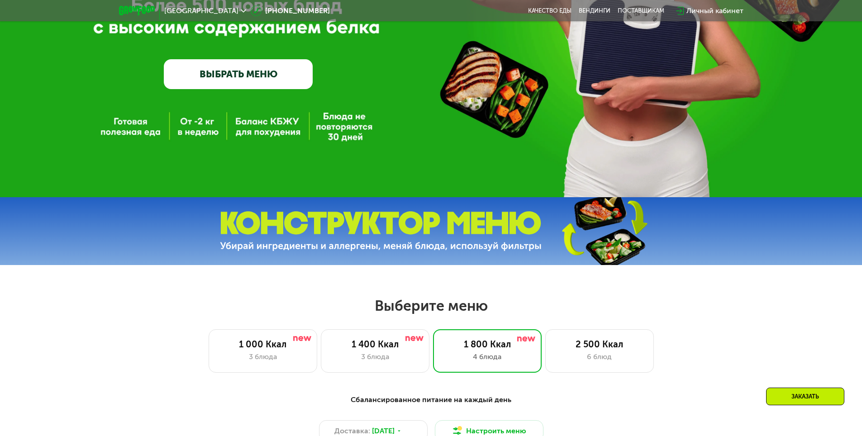
scroll to position [0, 0]
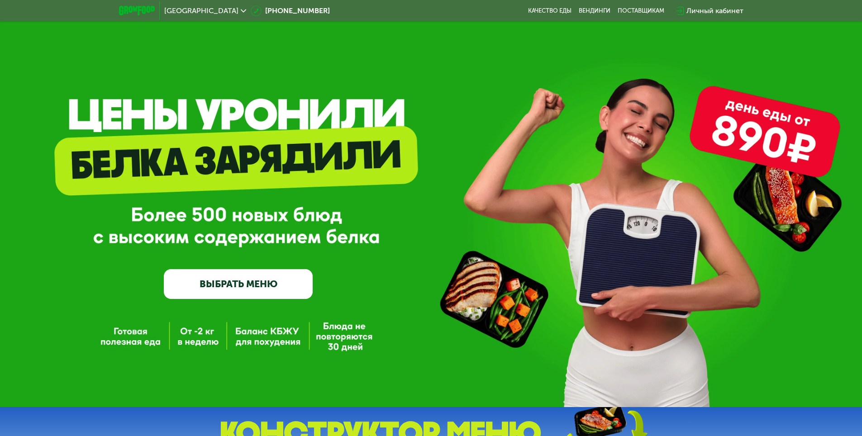
click at [789, 127] on div "GrowFood — доставка правильного питания ВЫБРАТЬ МЕНЮ" at bounding box center [431, 203] width 862 height 407
